Goal: Book appointment/travel/reservation

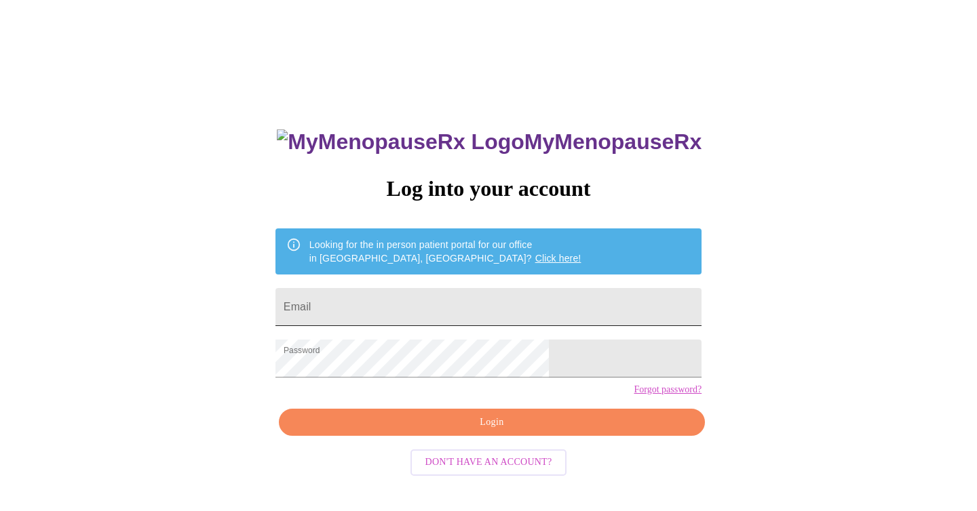
click at [463, 294] on input "Email" at bounding box center [488, 307] width 426 height 38
type input "katherynrmeek@hotmail.com"
click at [532, 431] on span "Login" at bounding box center [491, 422] width 395 height 17
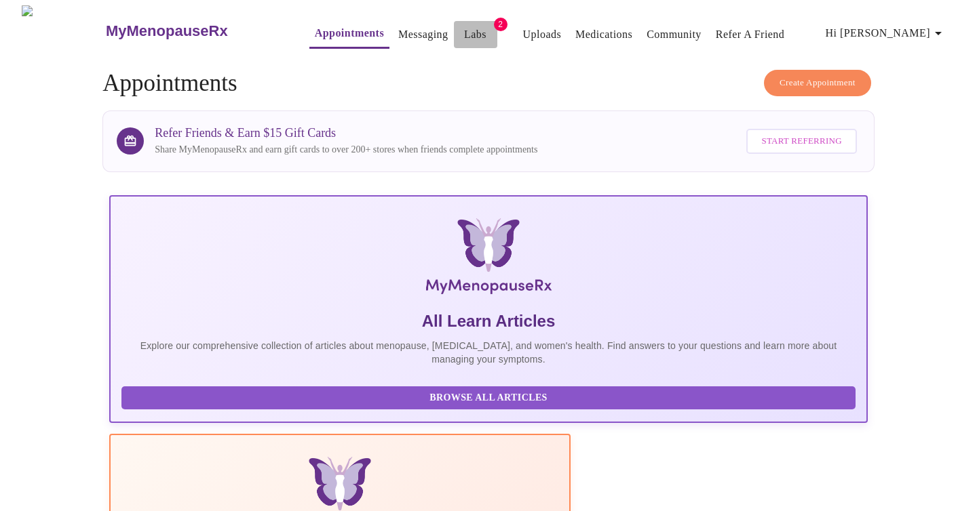
click at [464, 30] on link "Labs" at bounding box center [475, 34] width 22 height 19
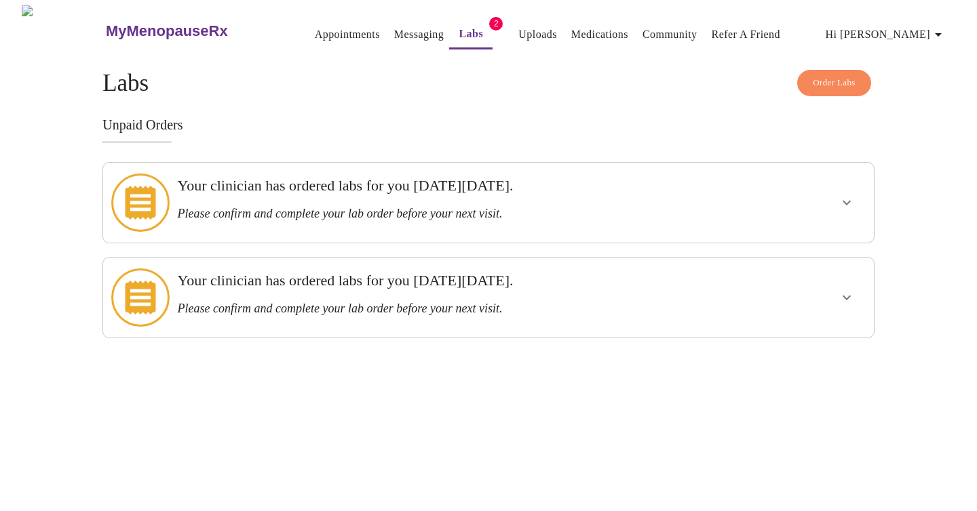
click at [851, 197] on icon "show more" at bounding box center [846, 203] width 16 height 16
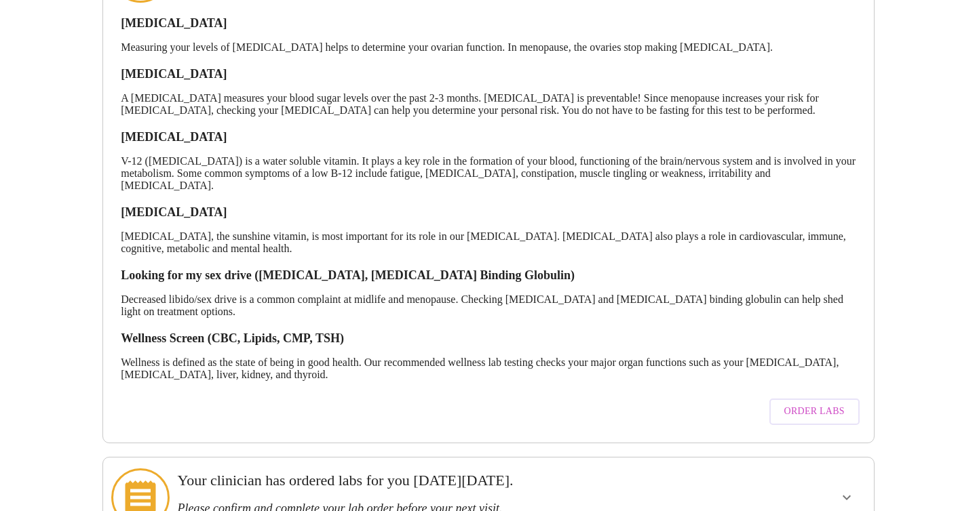
scroll to position [259, 0]
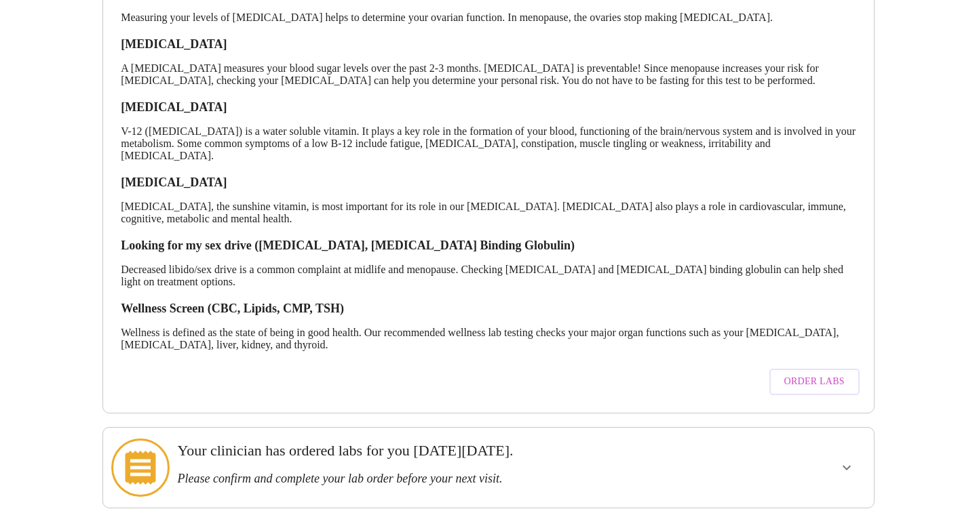
click at [846, 460] on icon "show more" at bounding box center [846, 468] width 16 height 16
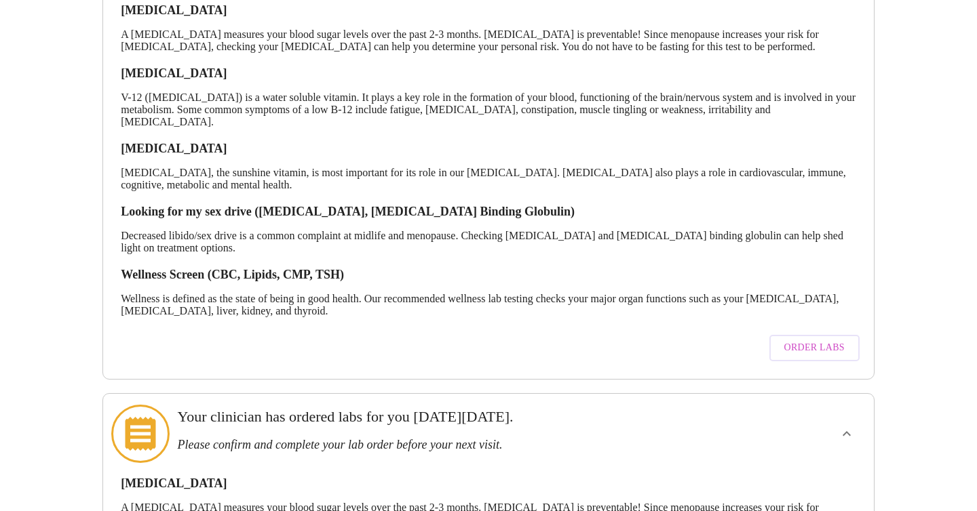
scroll to position [287, 0]
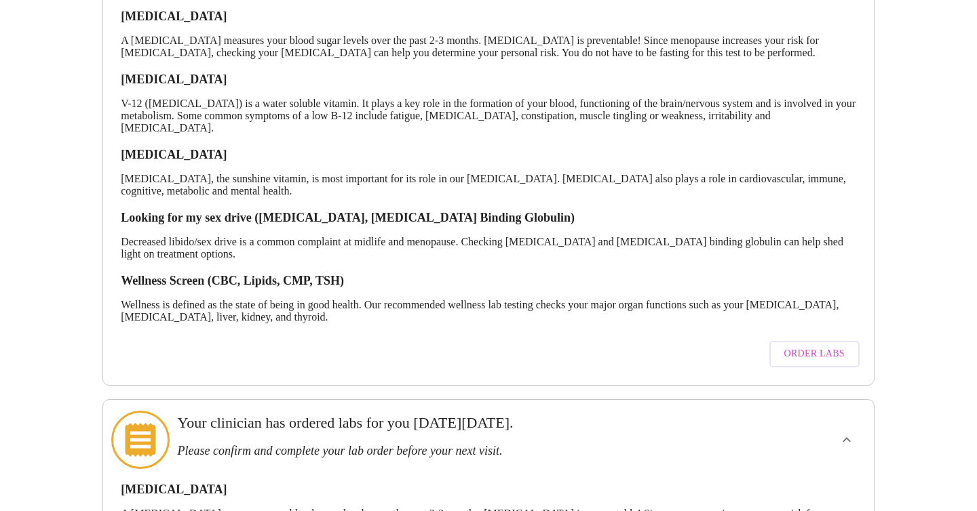
click at [818, 349] on span "Order Labs" at bounding box center [814, 354] width 60 height 17
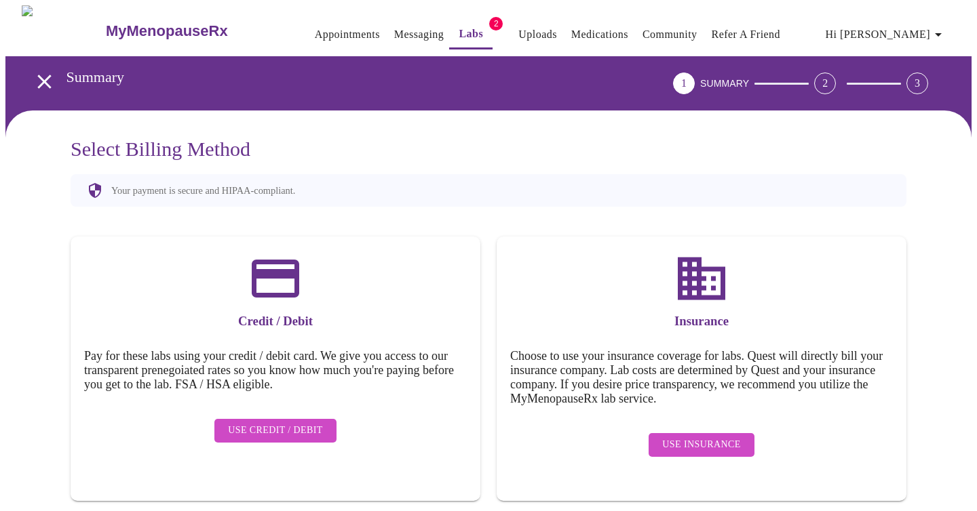
click at [701, 437] on span "Use Insurance" at bounding box center [701, 445] width 78 height 17
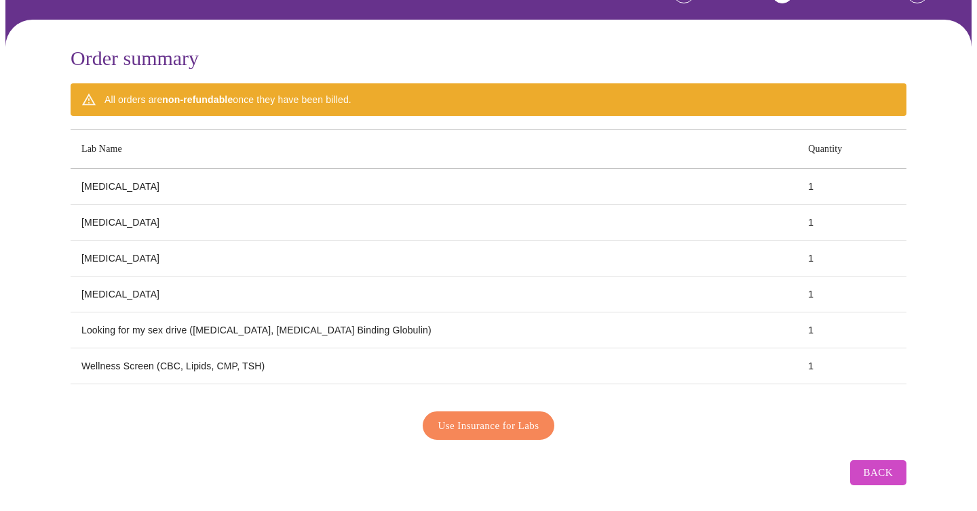
scroll to position [90, 0]
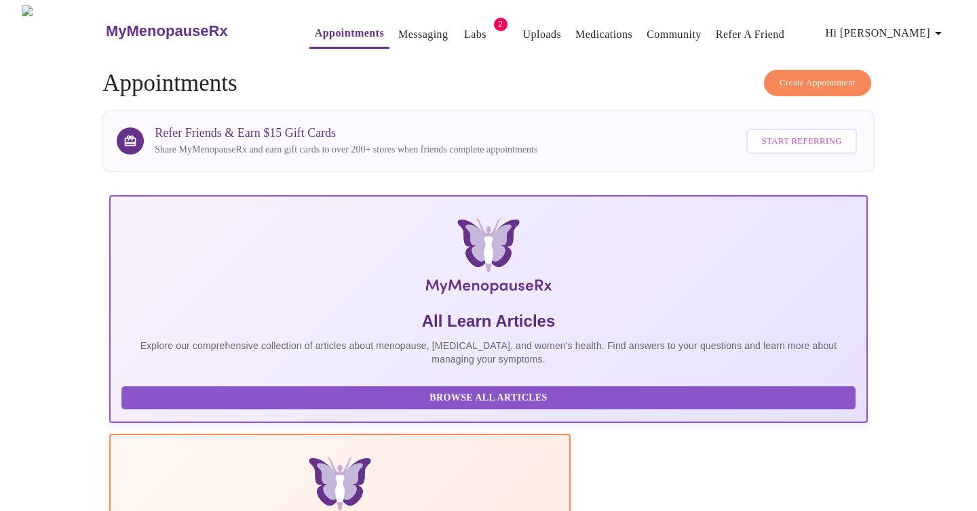
click at [805, 75] on span "Create Appointment" at bounding box center [817, 83] width 76 height 16
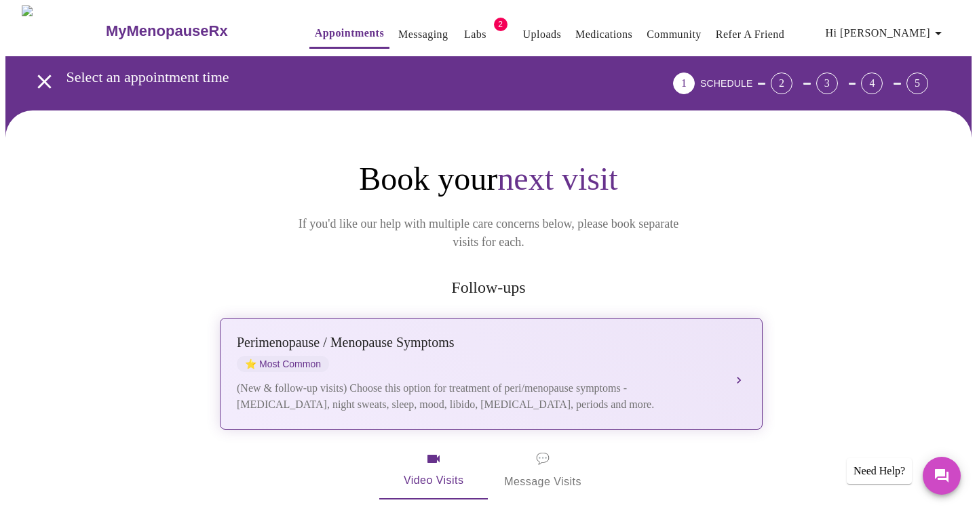
click at [638, 348] on div "[MEDICAL_DATA] / Menopause Symptoms ⭐ Most Common" at bounding box center [478, 353] width 482 height 37
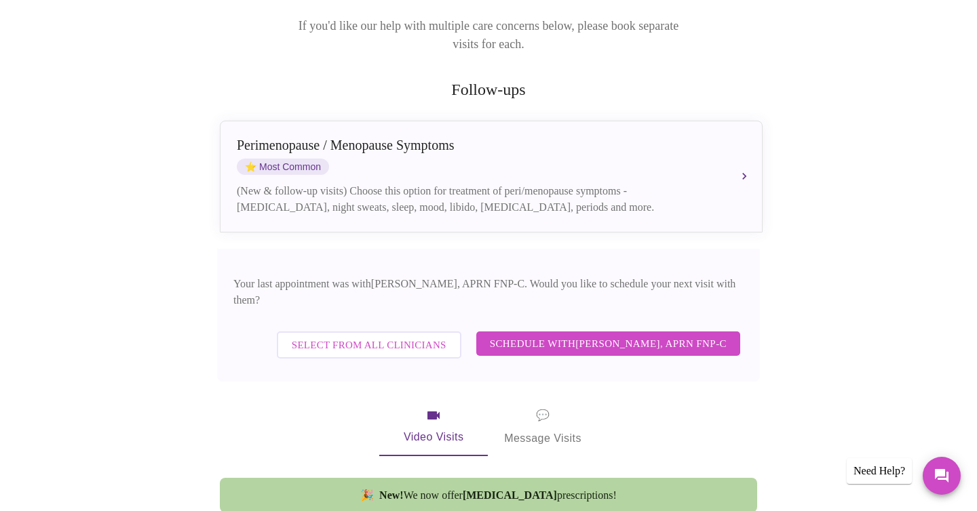
scroll to position [199, 0]
click at [583, 334] on span "Schedule with [PERSON_NAME], APRN FNP-C" at bounding box center [608, 343] width 237 height 18
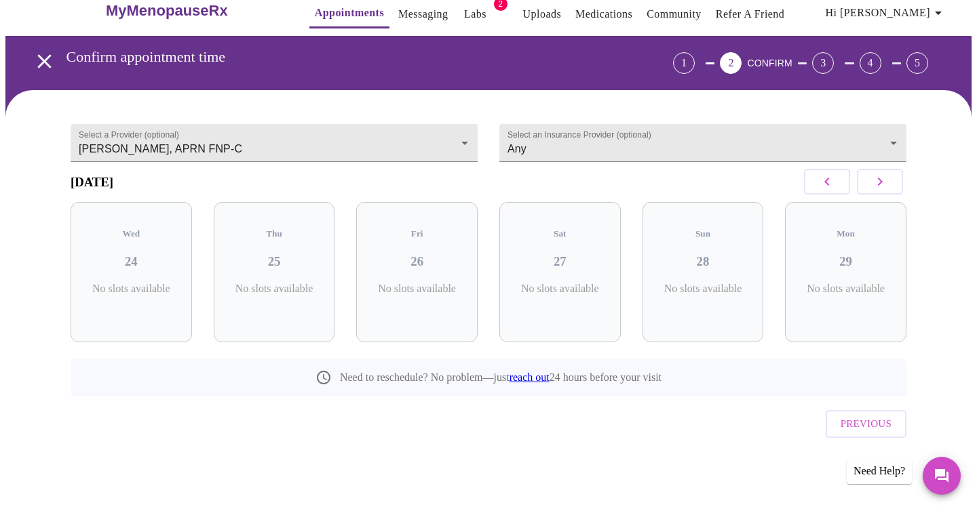
scroll to position [0, 0]
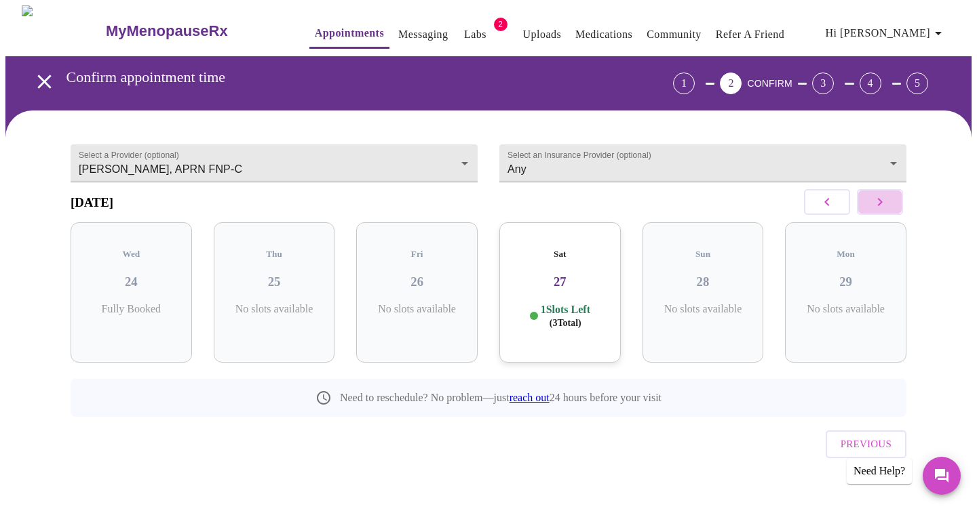
click at [883, 206] on icon "button" at bounding box center [880, 202] width 16 height 16
click at [431, 275] on h3 "01" at bounding box center [417, 282] width 100 height 15
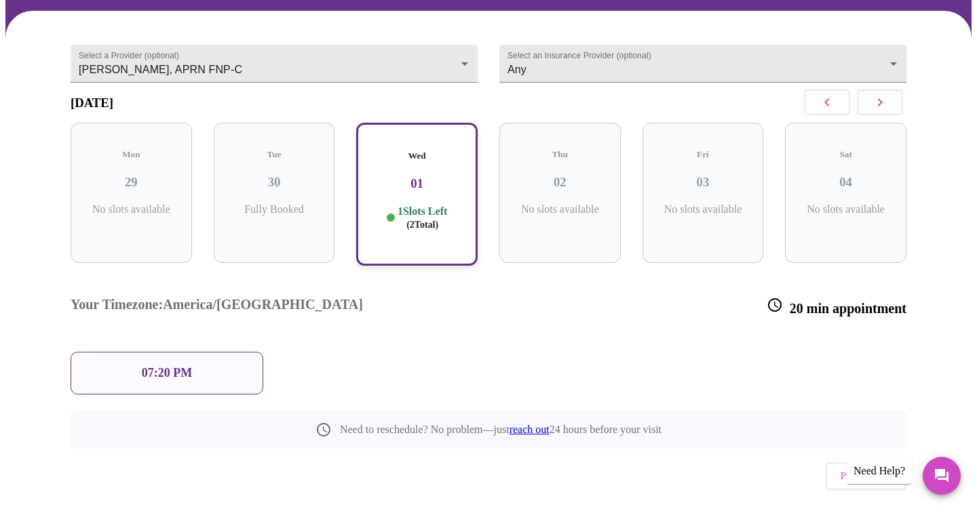
scroll to position [108, 0]
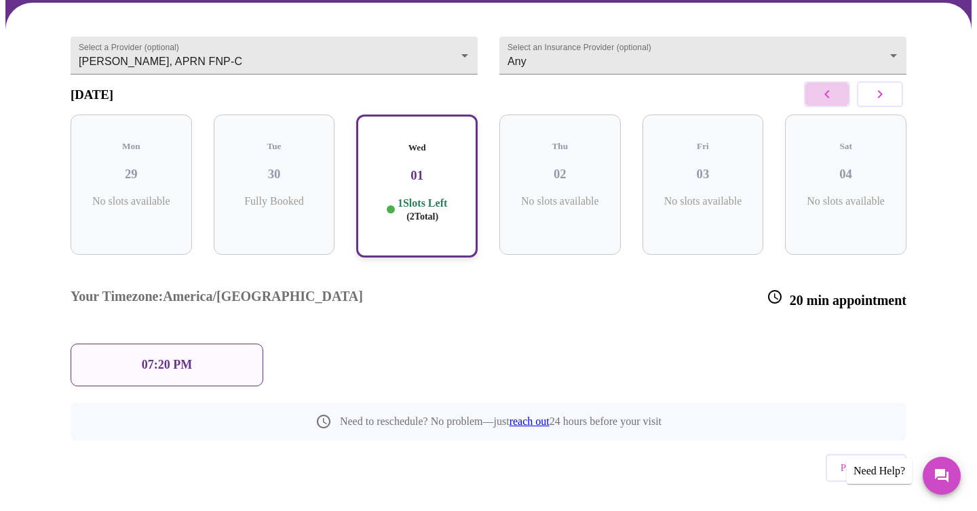
click at [825, 102] on icon "button" at bounding box center [827, 94] width 16 height 16
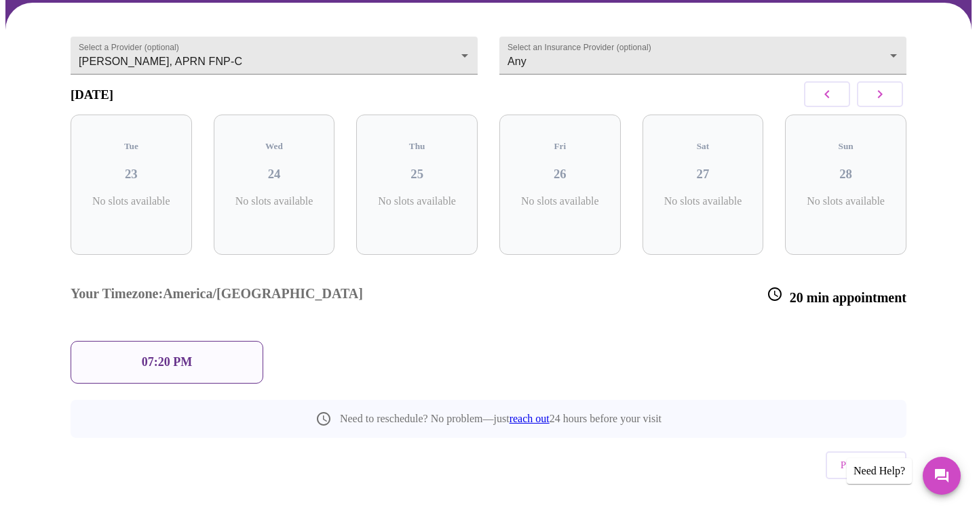
scroll to position [0, 0]
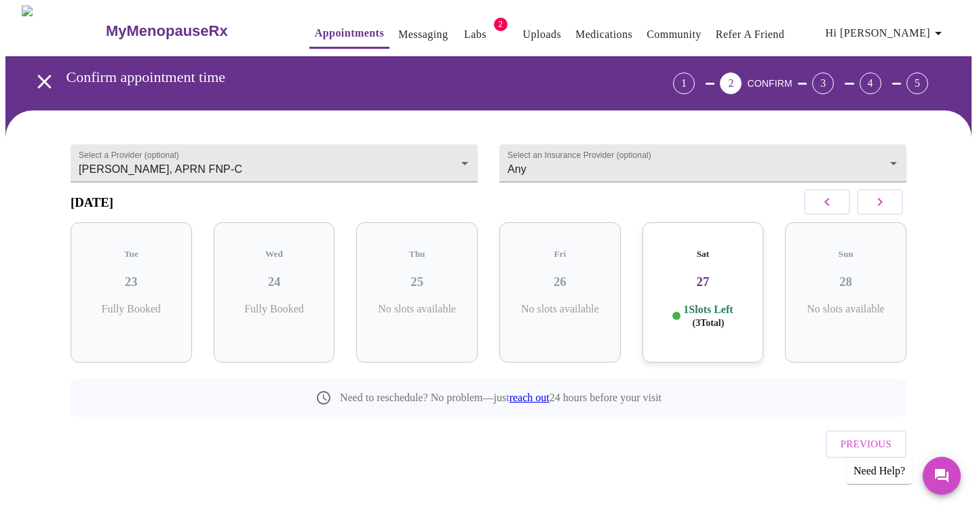
click at [688, 303] on p "1 Slots Left ( 3 Total)" at bounding box center [708, 316] width 50 height 26
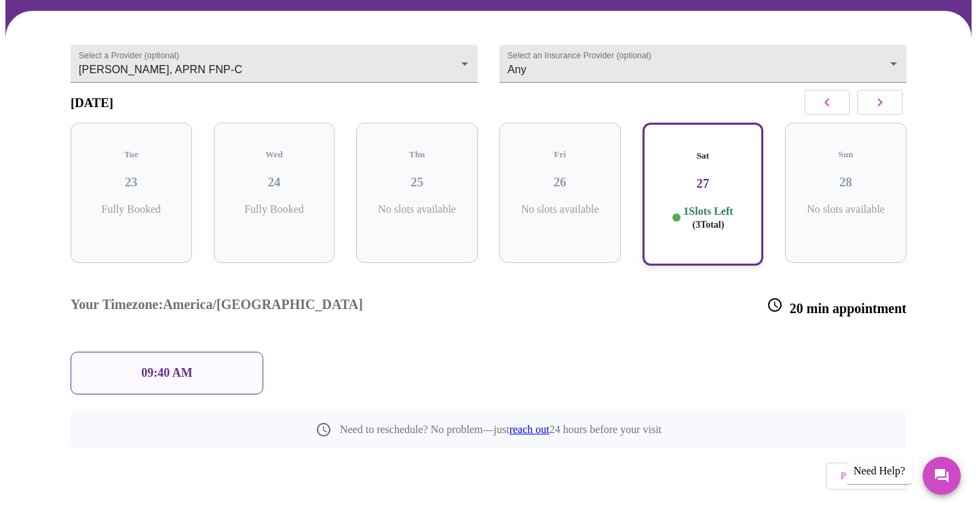
scroll to position [102, 0]
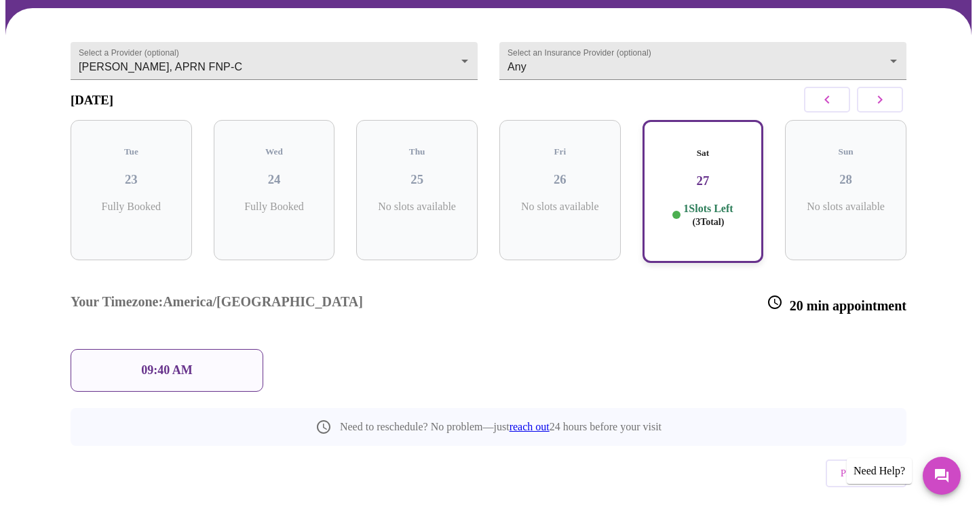
click at [159, 364] on p "09:40 AM" at bounding box center [167, 371] width 52 height 14
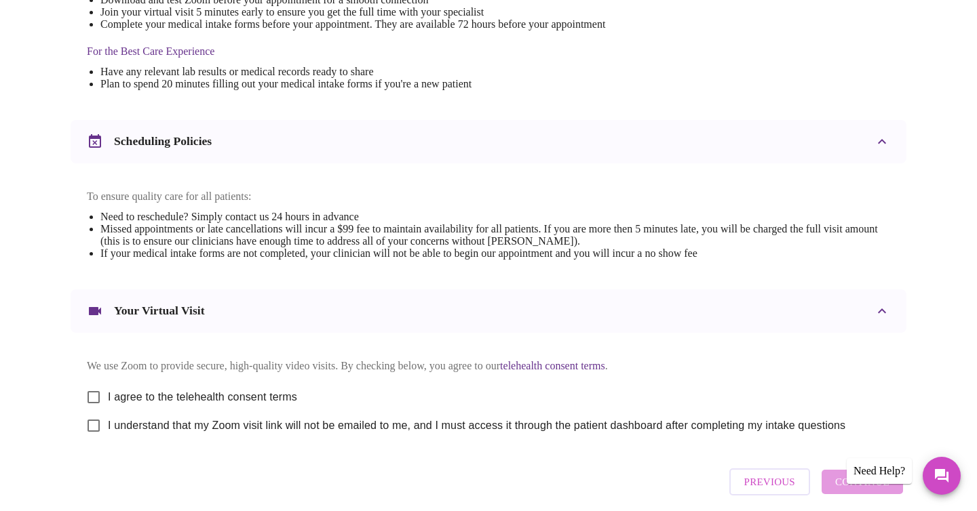
scroll to position [471, 0]
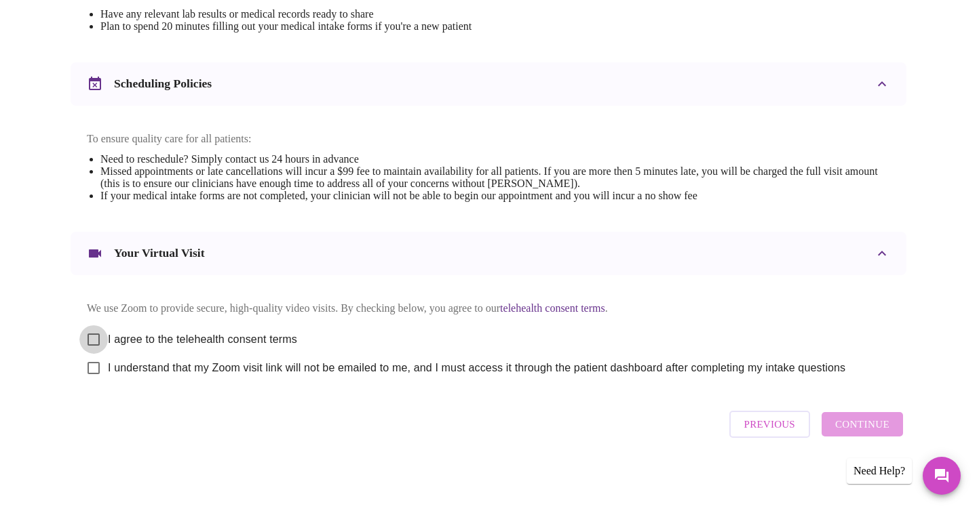
click at [90, 332] on input "I agree to the telehealth consent terms" at bounding box center [93, 340] width 28 height 28
checkbox input "true"
click at [96, 367] on input "I understand that my Zoom visit link will not be emailed to me, and I must acce…" at bounding box center [93, 368] width 28 height 28
checkbox input "true"
click at [846, 423] on span "Continue" at bounding box center [862, 425] width 54 height 18
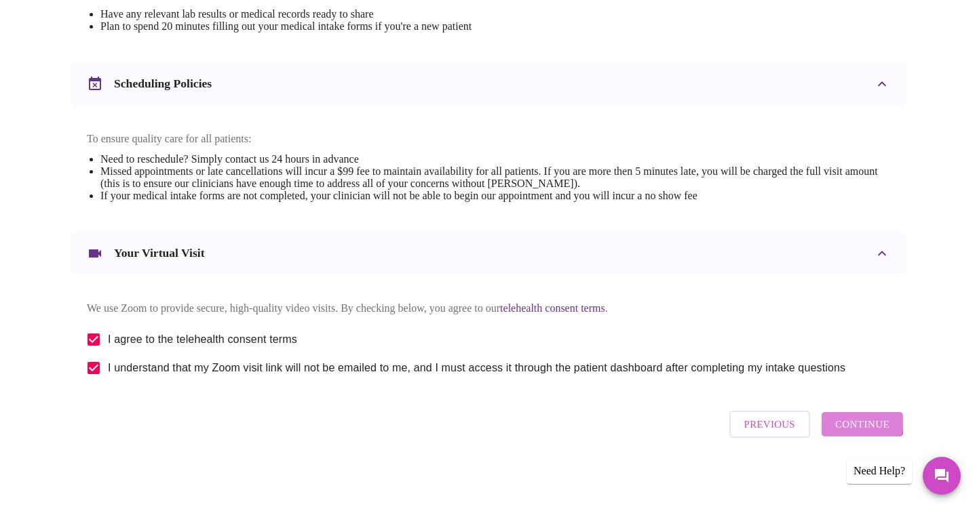
scroll to position [66, 0]
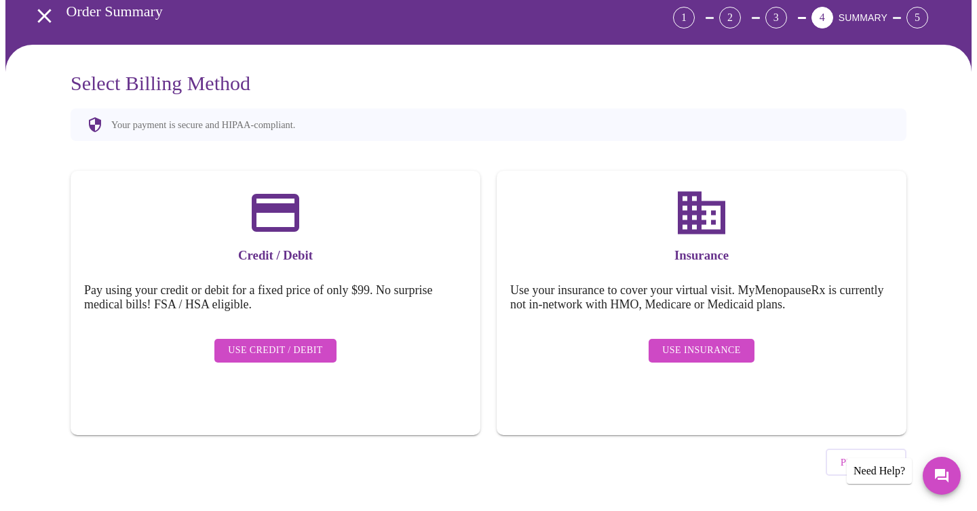
click at [696, 344] on span "Use Insurance" at bounding box center [701, 350] width 78 height 17
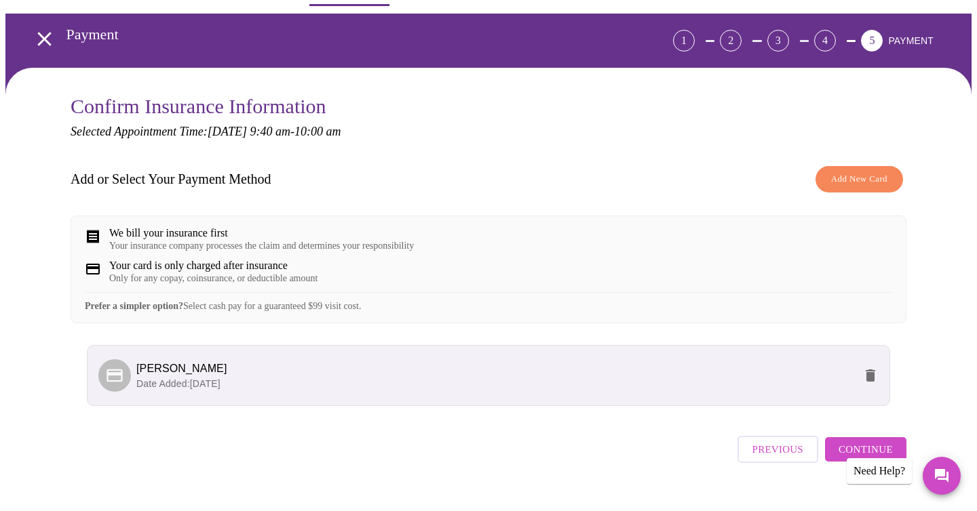
scroll to position [77, 0]
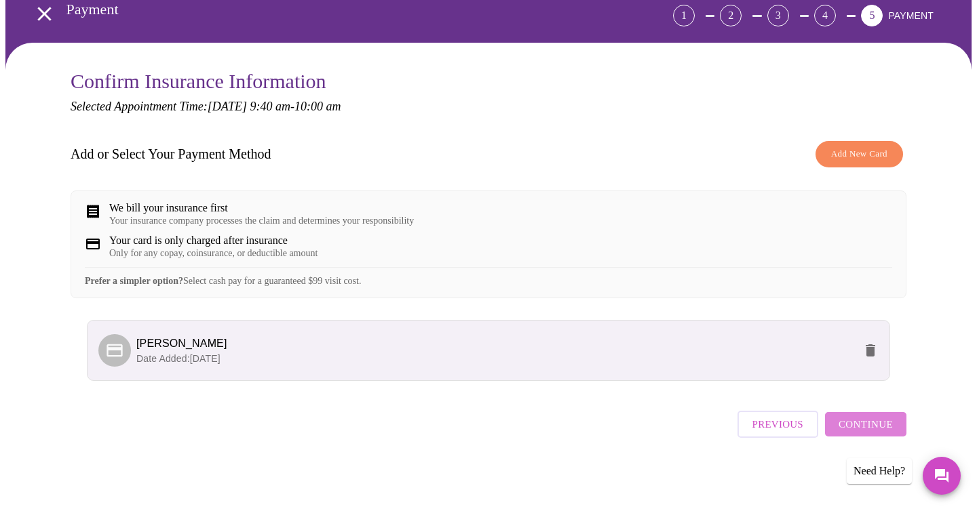
click at [868, 429] on span "Continue" at bounding box center [865, 425] width 54 height 18
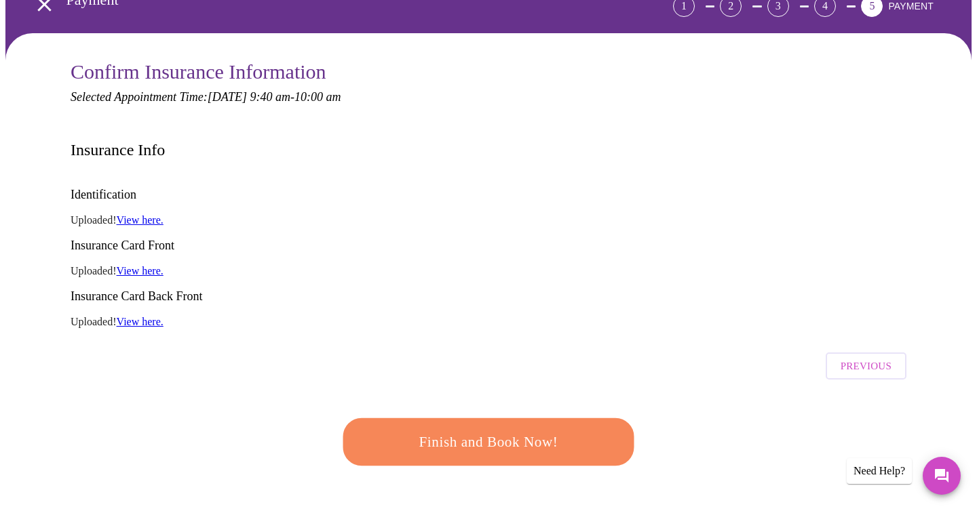
click at [524, 429] on span "Finish and Book Now!" at bounding box center [488, 441] width 252 height 25
